Goal: Transaction & Acquisition: Purchase product/service

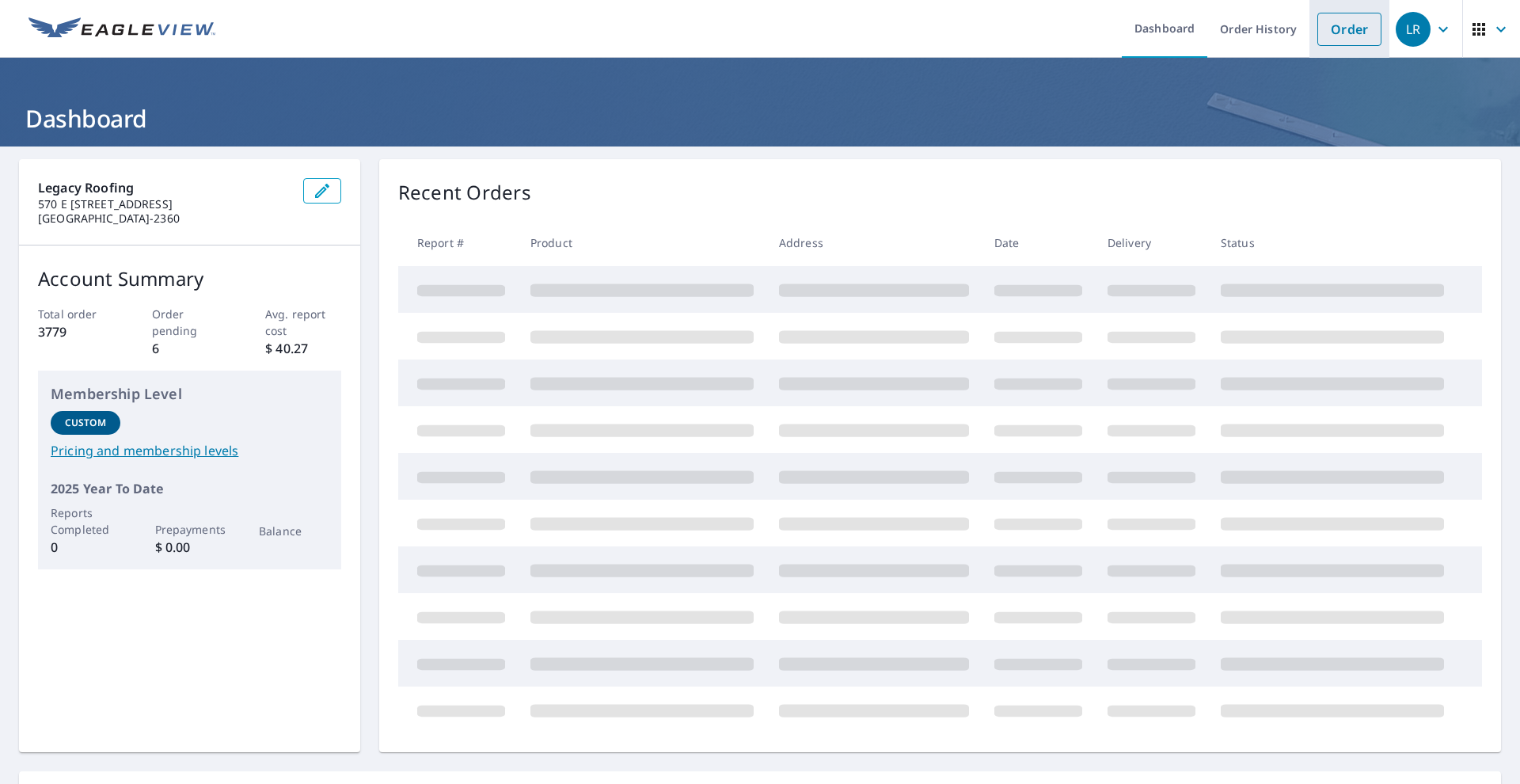
click at [1330, 39] on link "Order" at bounding box center [1350, 29] width 64 height 33
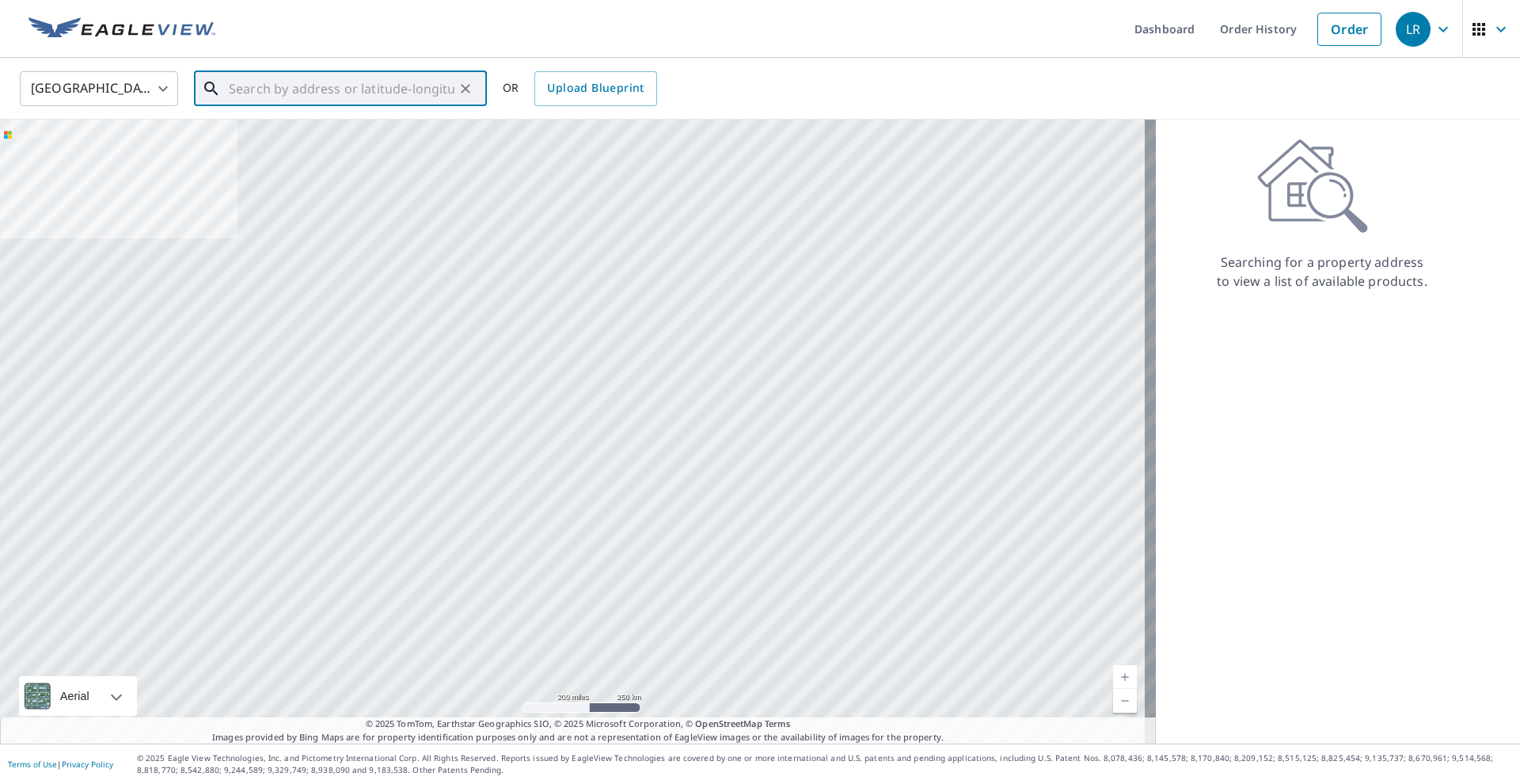
click at [389, 96] on input "text" at bounding box center [341, 89] width 226 height 45
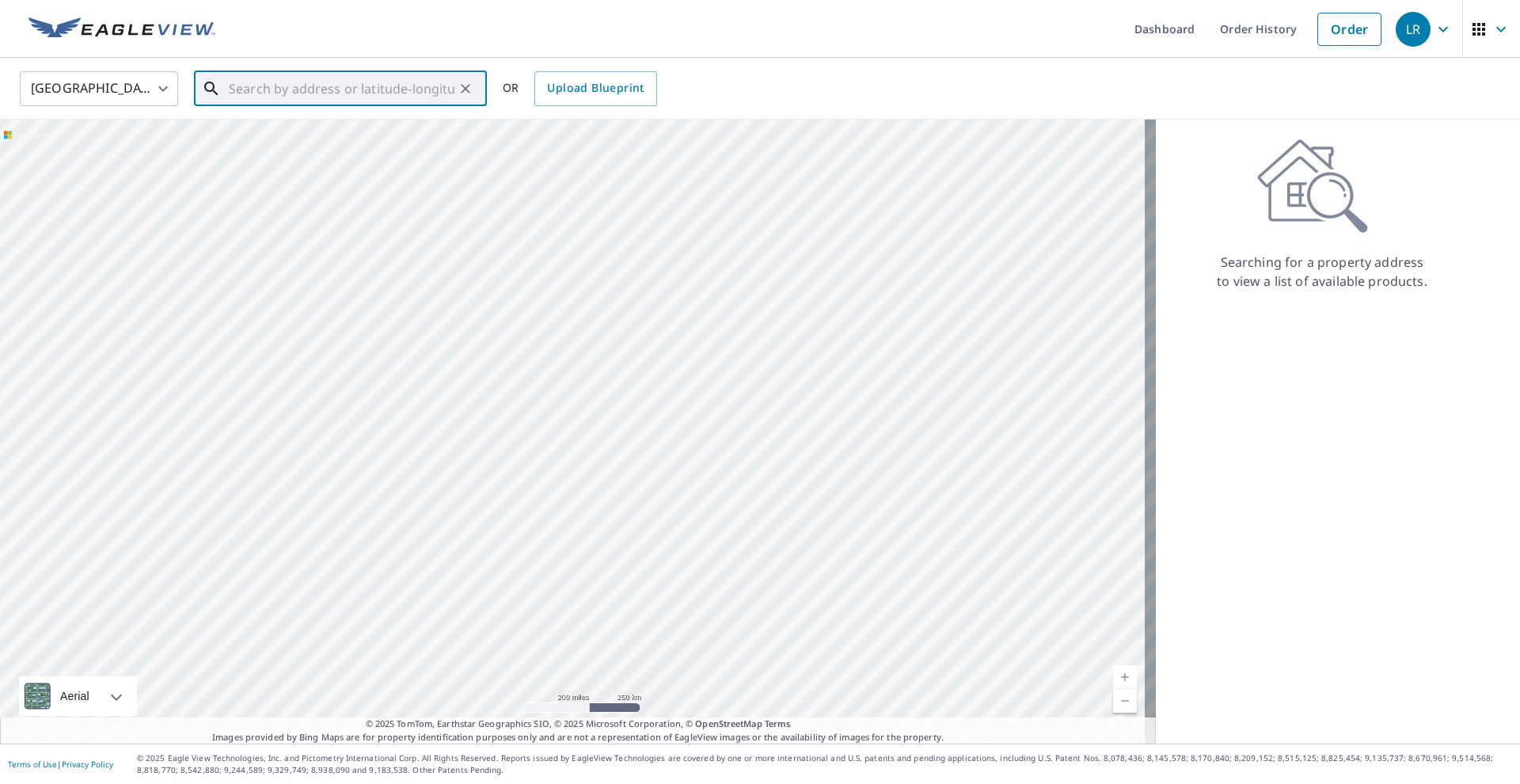
paste input "[STREET_ADDRESS]"
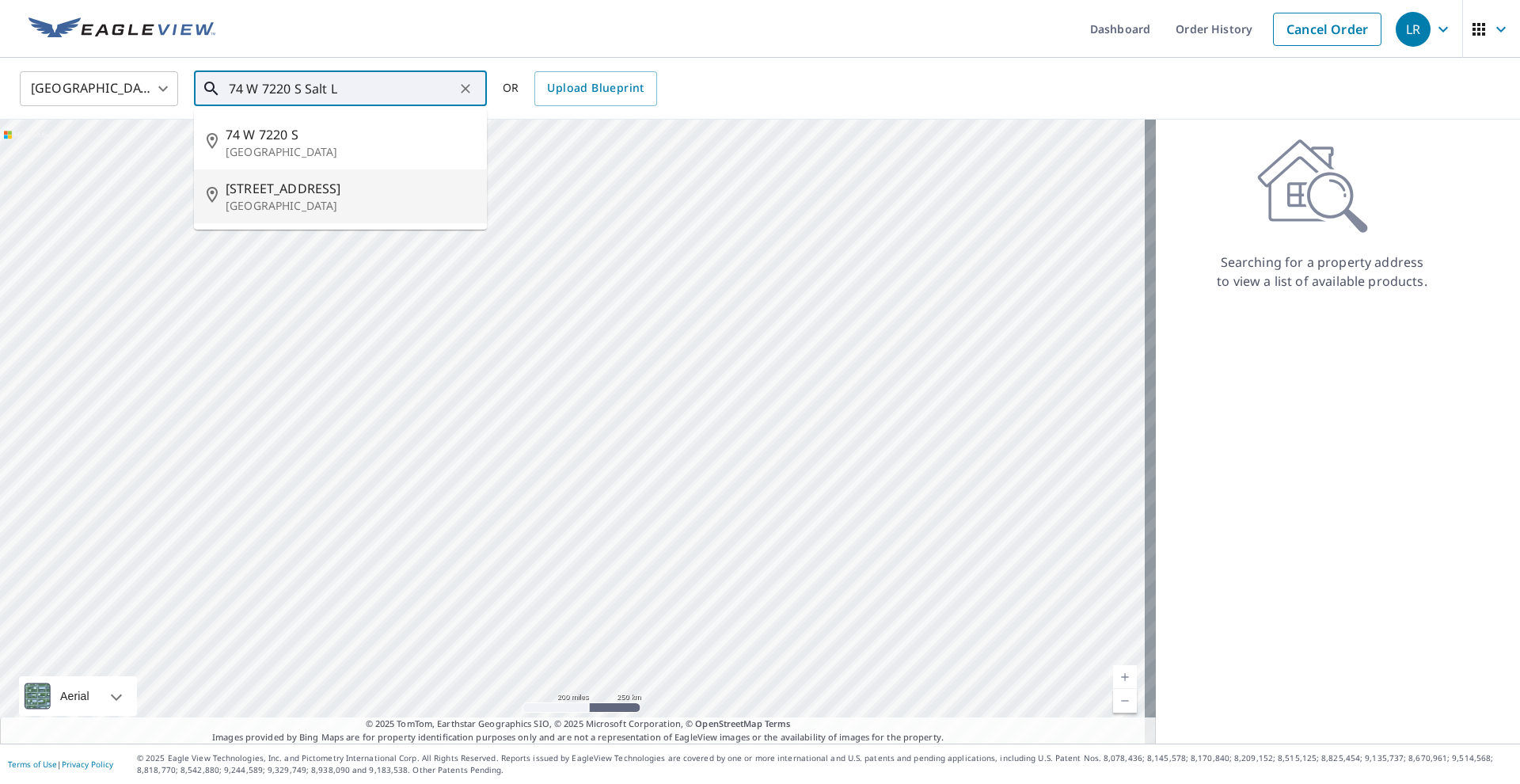
click at [361, 196] on span "[STREET_ADDRESS]" at bounding box center [350, 188] width 249 height 19
type input "[STREET_ADDRESS]"
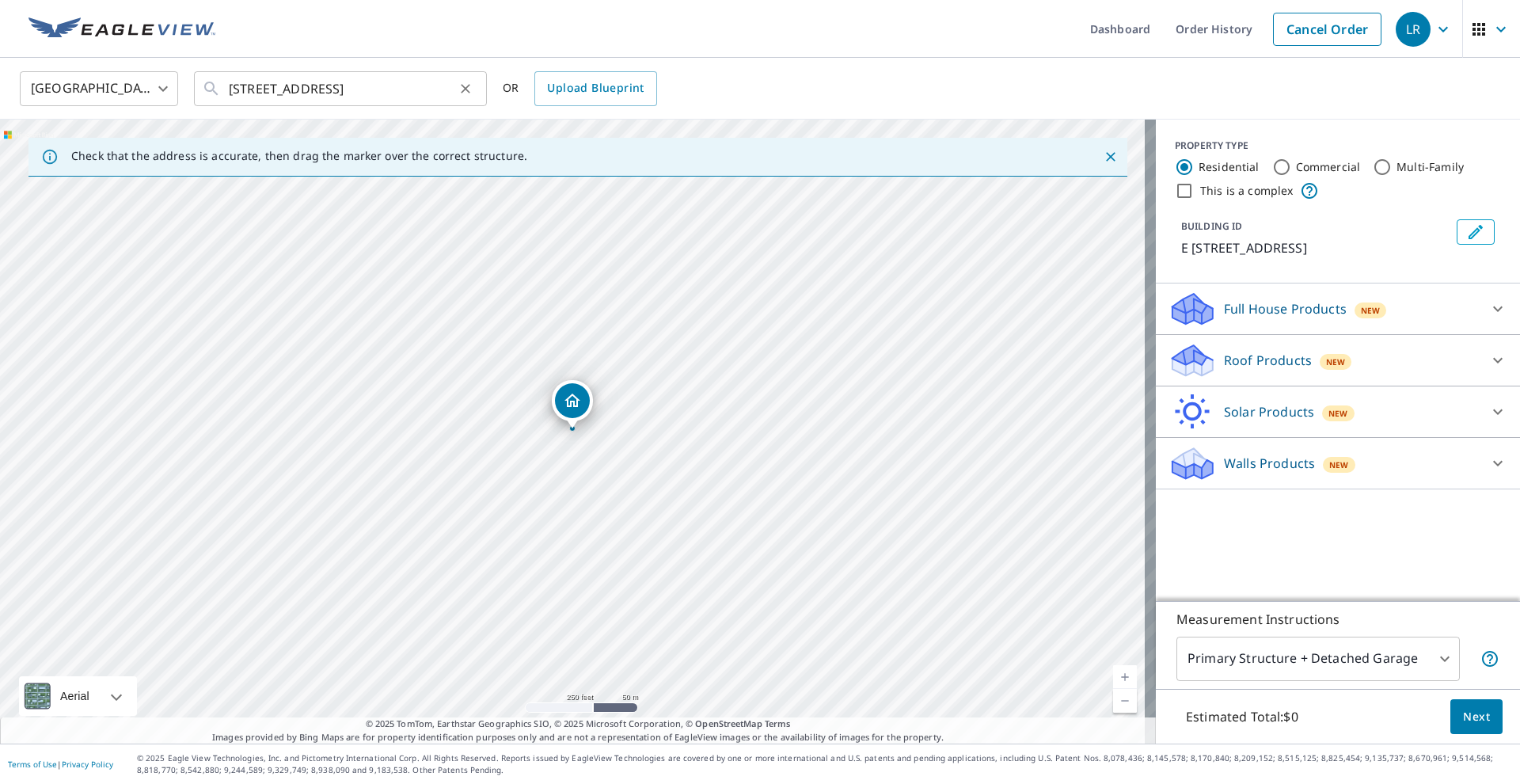
click at [457, 86] on button "Clear" at bounding box center [465, 89] width 22 height 22
paste input "[STREET_ADDRESS]"
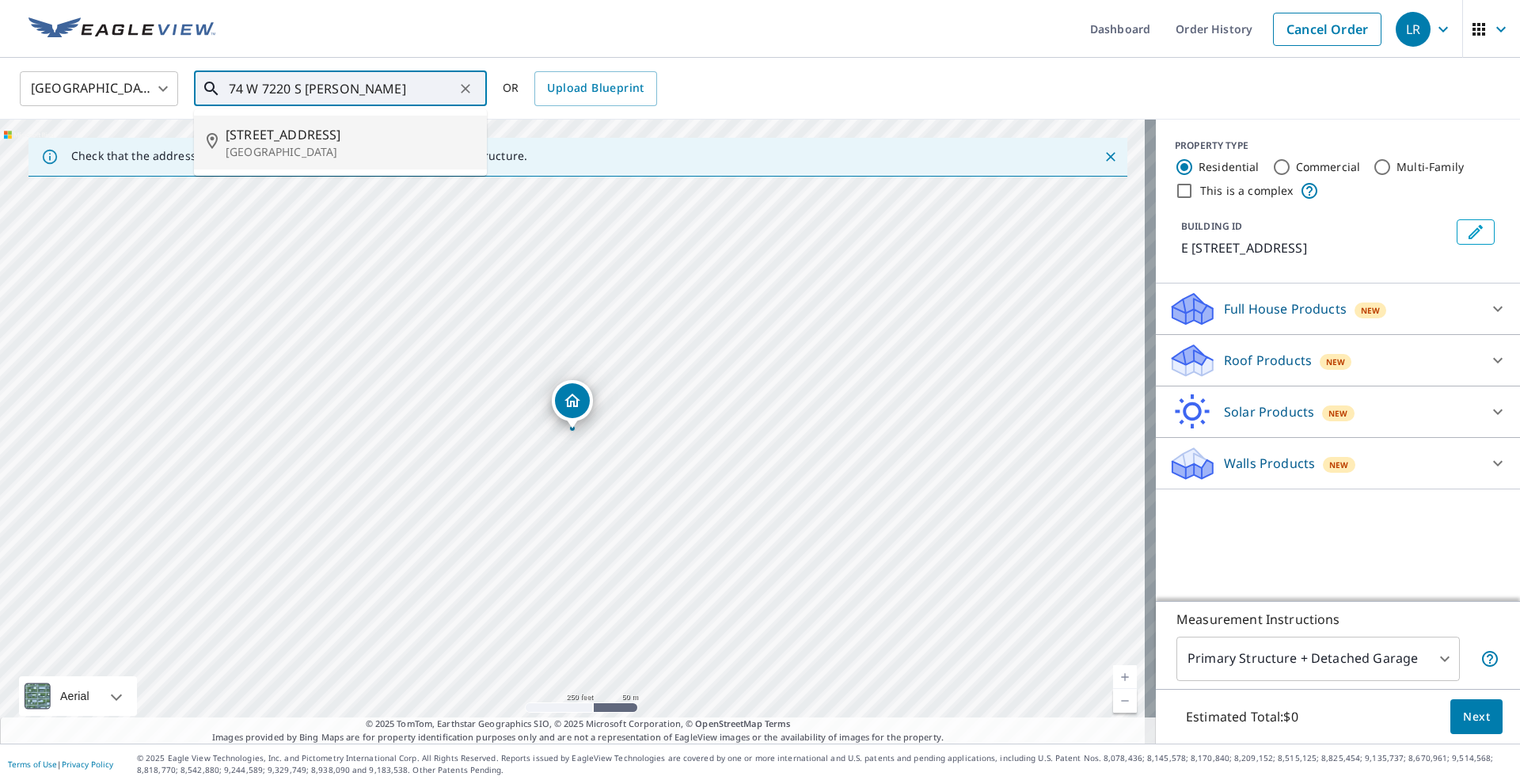
click at [392, 142] on span "[STREET_ADDRESS]" at bounding box center [350, 134] width 249 height 19
type input "[STREET_ADDRESS]"
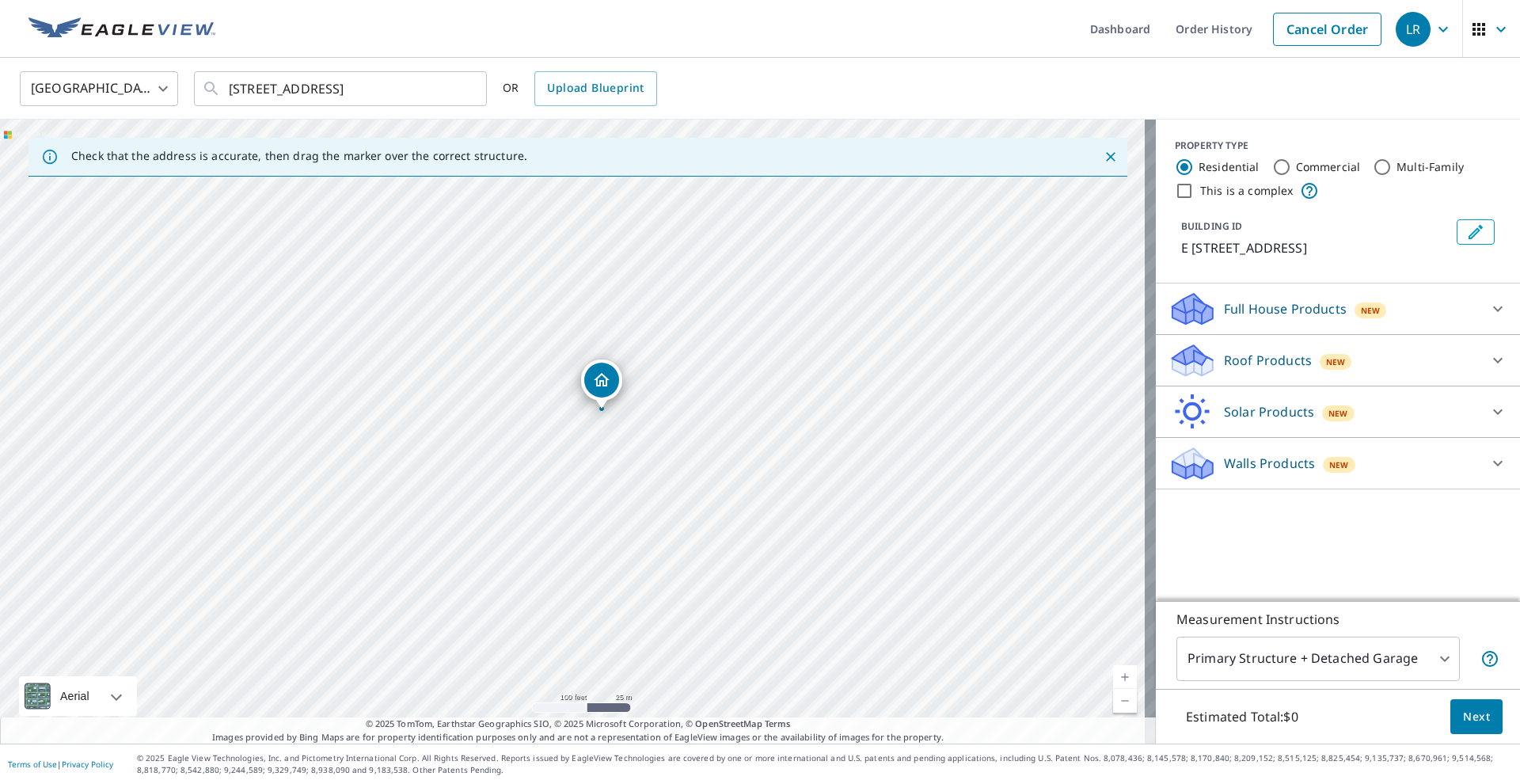
drag, startPoint x: 529, startPoint y: 444, endPoint x: 882, endPoint y: 411, distance: 354.5
click at [882, 411] on div "E [STREET_ADDRESS]" at bounding box center [577, 432] width 1156 height 624
